Goal: Task Accomplishment & Management: Use online tool/utility

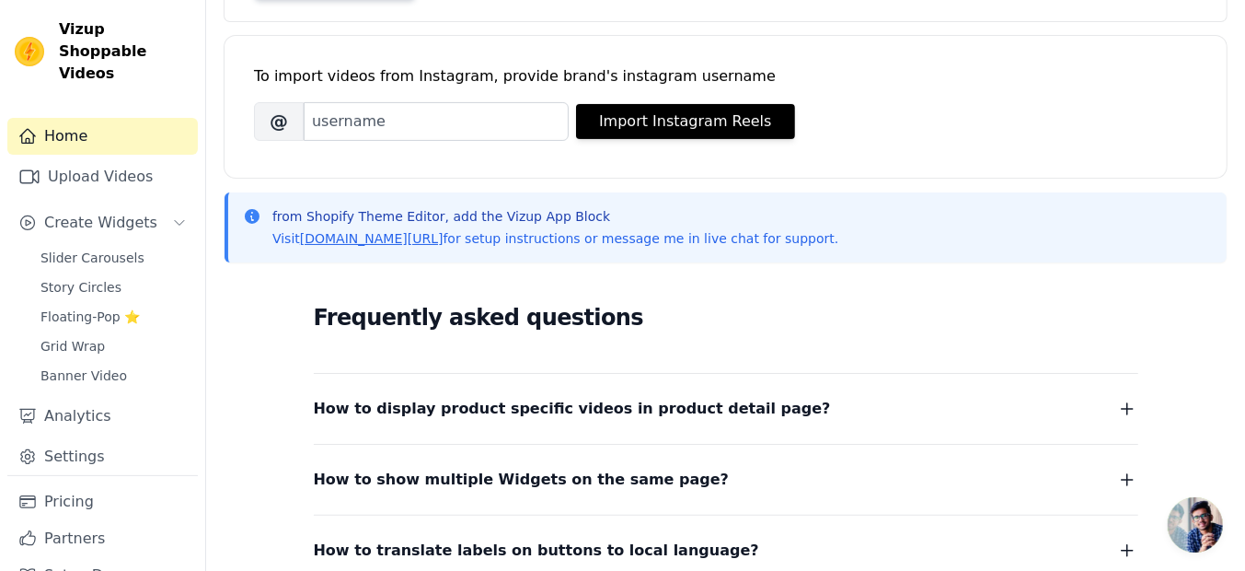
scroll to position [232, 0]
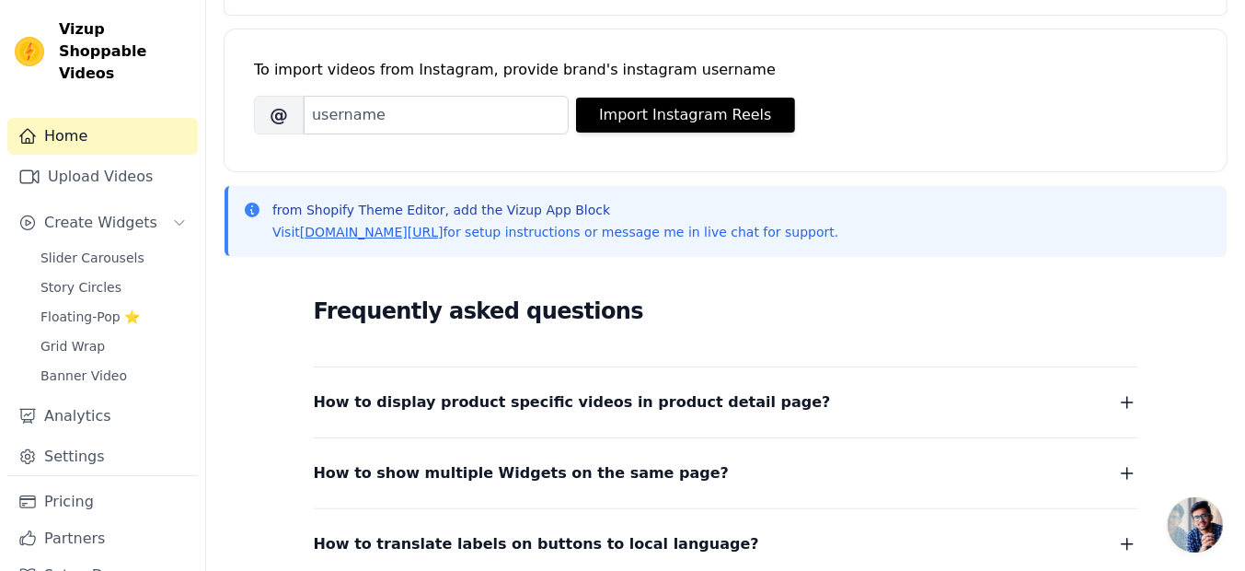
click at [1202, 529] on span "Open chat" at bounding box center [1195, 524] width 55 height 55
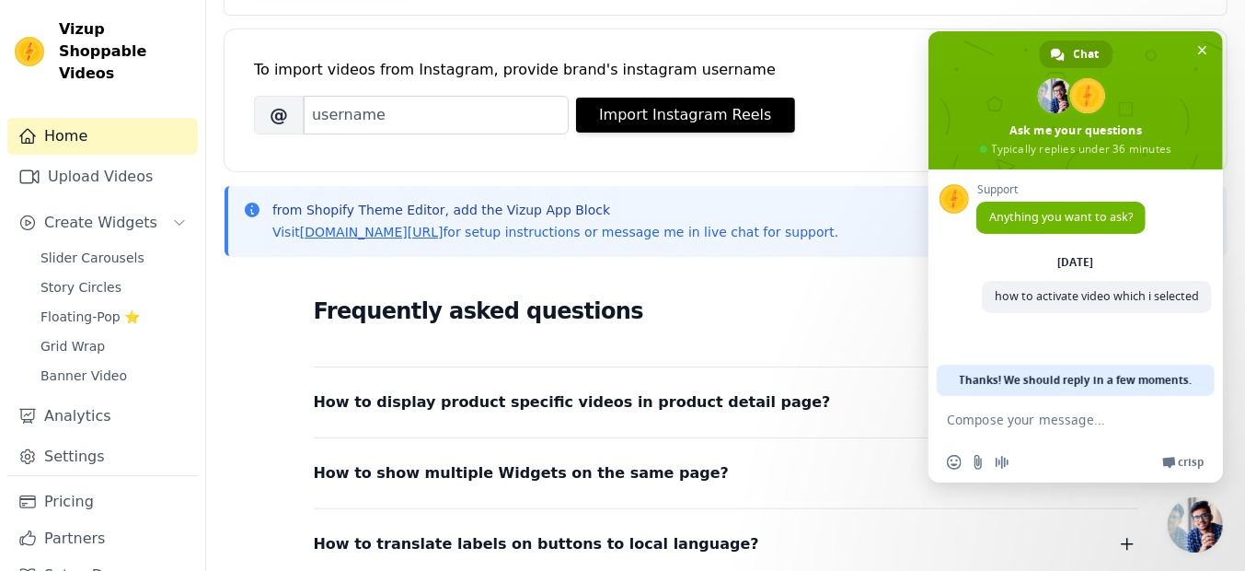
click at [874, 106] on div "Brand's Instagram Username @ Import Instagram Reels" at bounding box center [725, 115] width 943 height 39
click at [1205, 48] on span "Close chat" at bounding box center [1202, 50] width 9 height 12
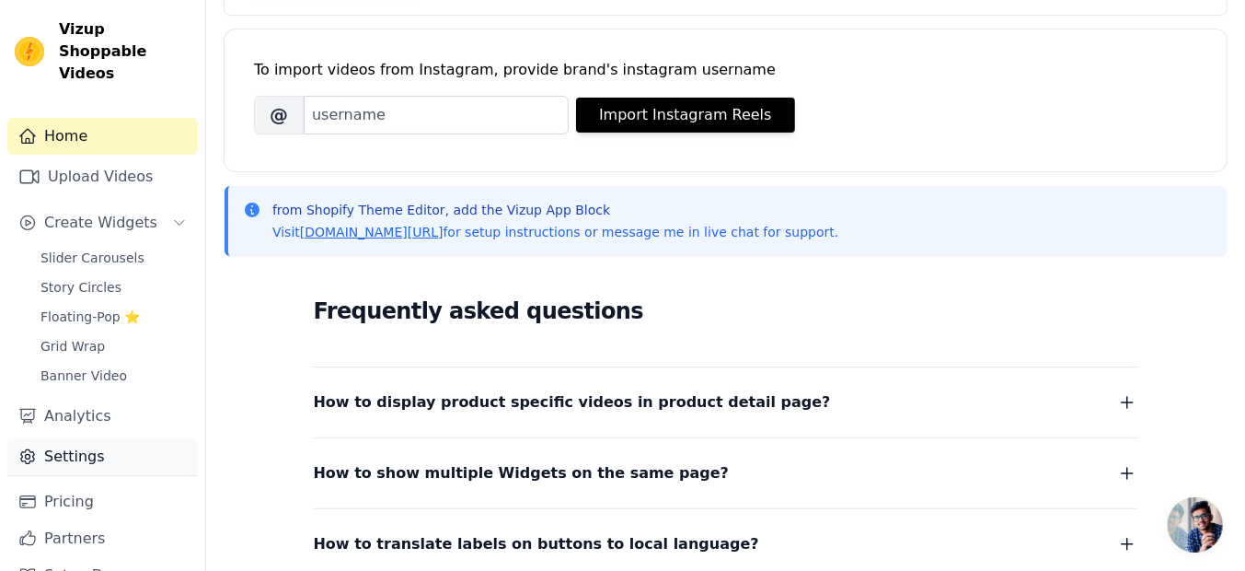
click at [80, 438] on link "Settings" at bounding box center [102, 456] width 191 height 37
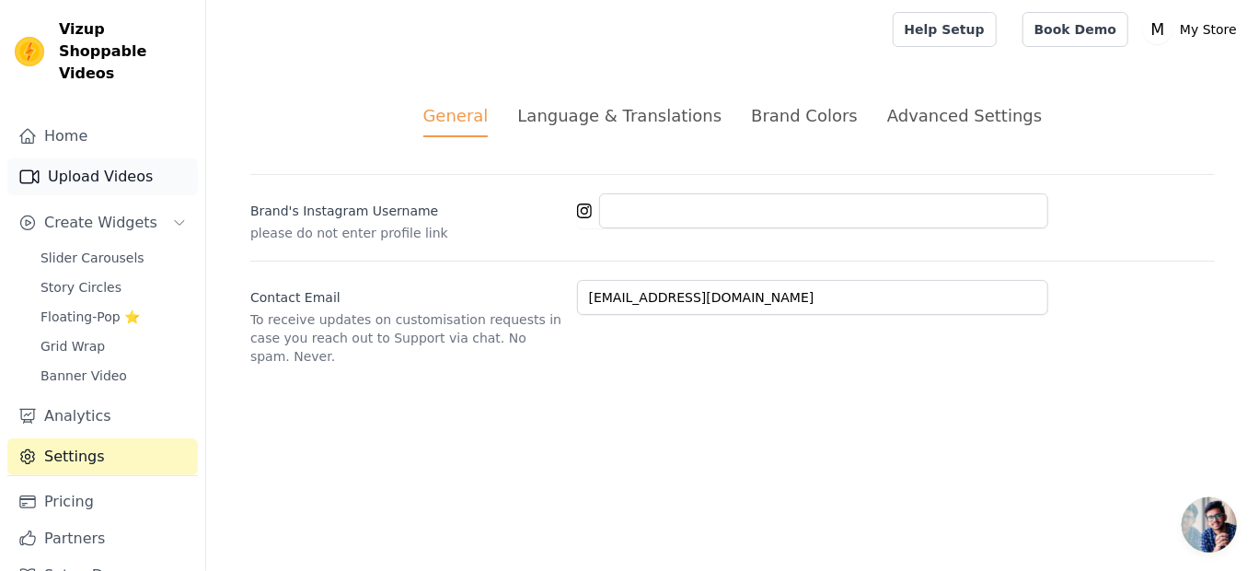
click at [96, 159] on link "Upload Videos" at bounding box center [102, 176] width 191 height 37
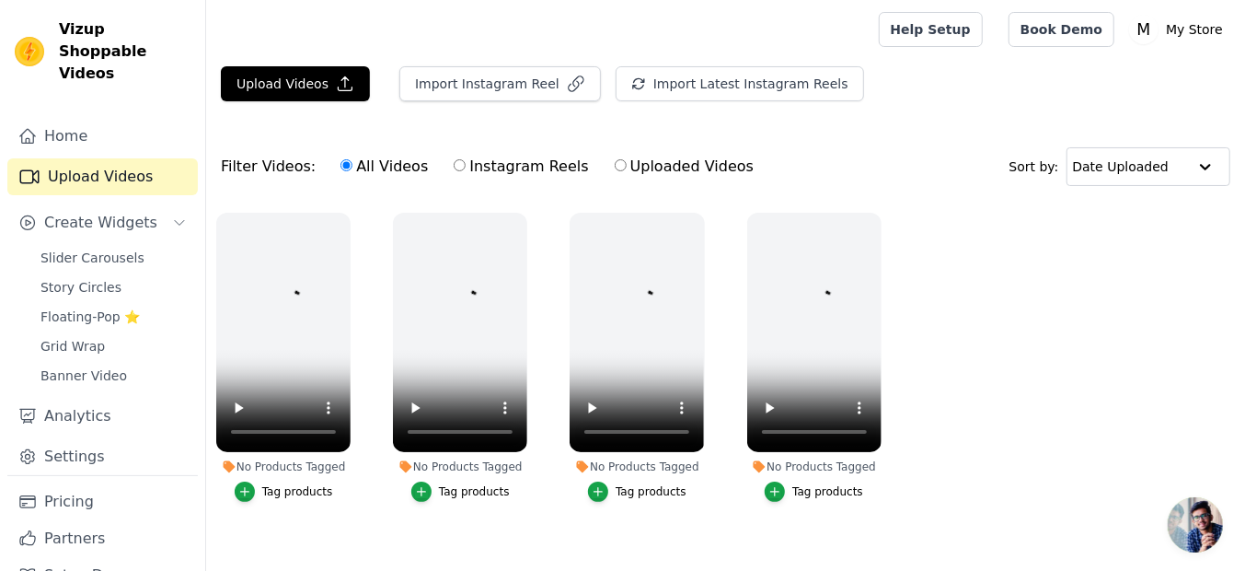
scroll to position [30, 0]
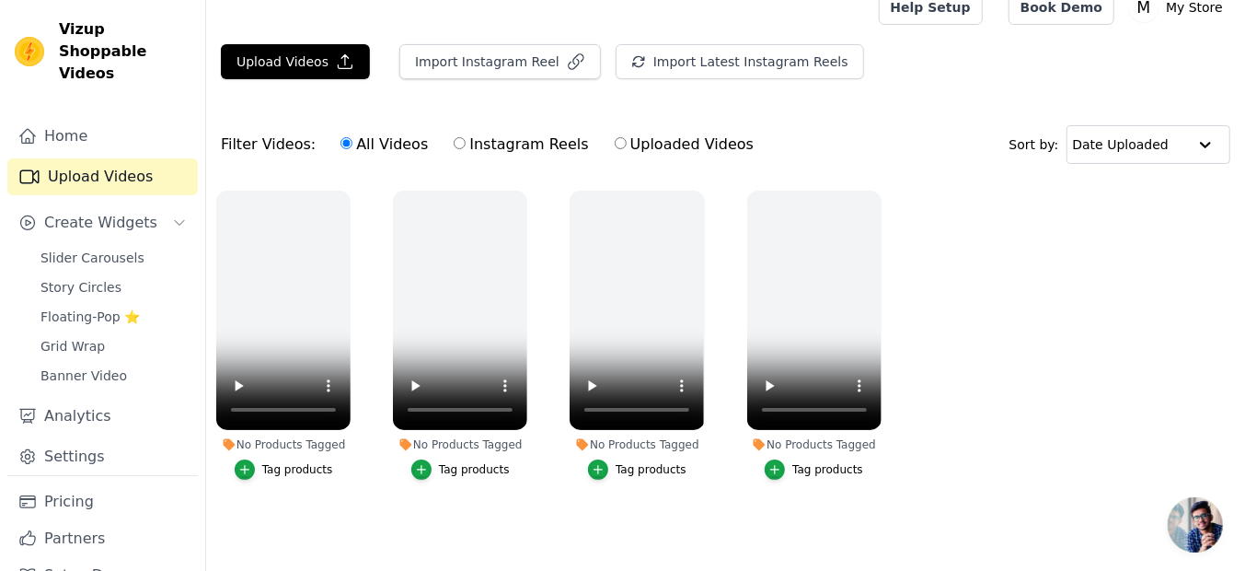
click at [972, 333] on ul "No Products Tagged Tag products No Products Tagged Tag products No Products Tag…" at bounding box center [725, 353] width 1039 height 346
